Goal: Information Seeking & Learning: Understand process/instructions

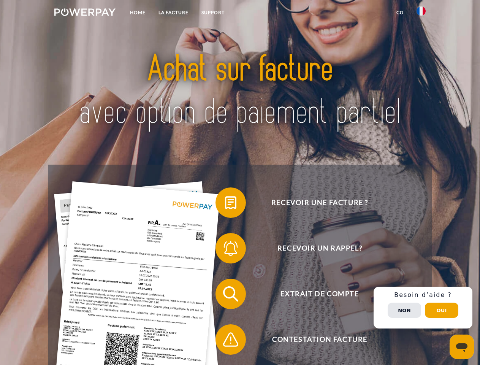
click at [85, 13] on img at bounding box center [84, 12] width 61 height 8
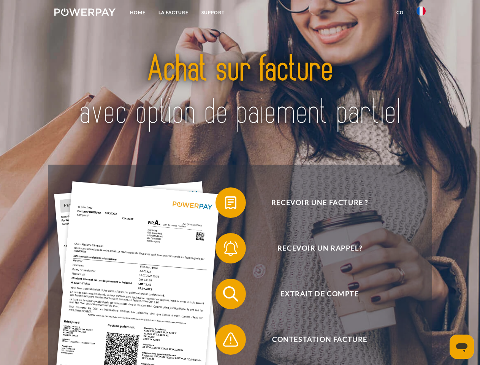
click at [421, 13] on img at bounding box center [421, 10] width 9 height 9
click at [400, 13] on link "CG" at bounding box center [400, 13] width 20 height 14
click at [225, 204] on span at bounding box center [219, 203] width 38 height 38
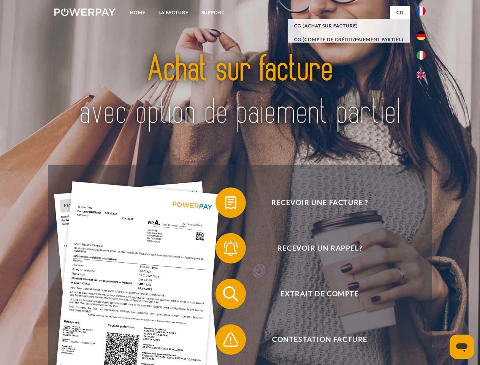
click at [225, 250] on span at bounding box center [219, 248] width 38 height 38
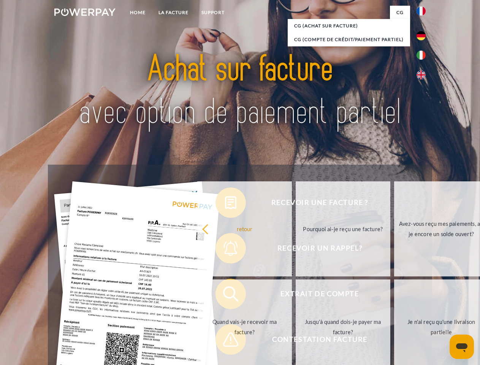
click at [296, 296] on link "Jusqu'à quand dois-je payer ma facture?" at bounding box center [343, 327] width 95 height 95
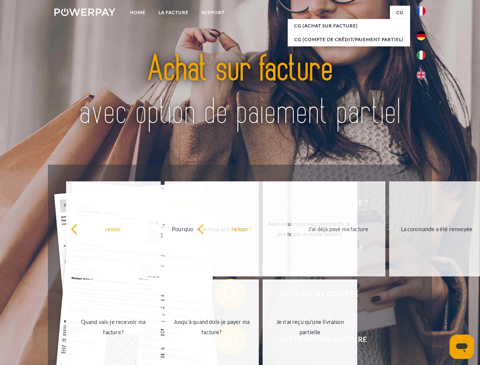
click at [225, 341] on span at bounding box center [219, 340] width 38 height 38
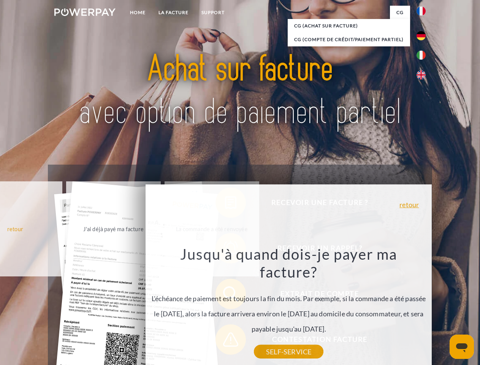
click at [423, 308] on div "Recevoir une facture ? Recevoir un rappel? Extrait de compte retour" at bounding box center [240, 317] width 384 height 304
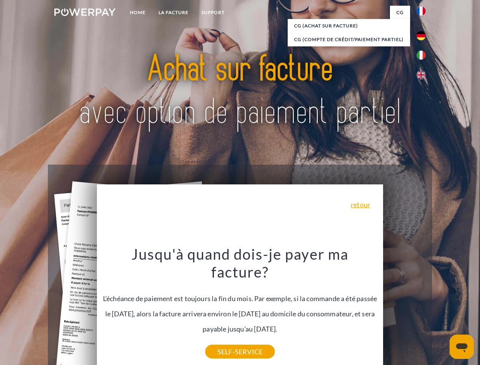
click at [405, 309] on span "Extrait de compte" at bounding box center [320, 294] width 186 height 30
click at [442, 310] on header "Home LA FACTURE Support" at bounding box center [240, 262] width 480 height 525
